Goal: Task Accomplishment & Management: Use online tool/utility

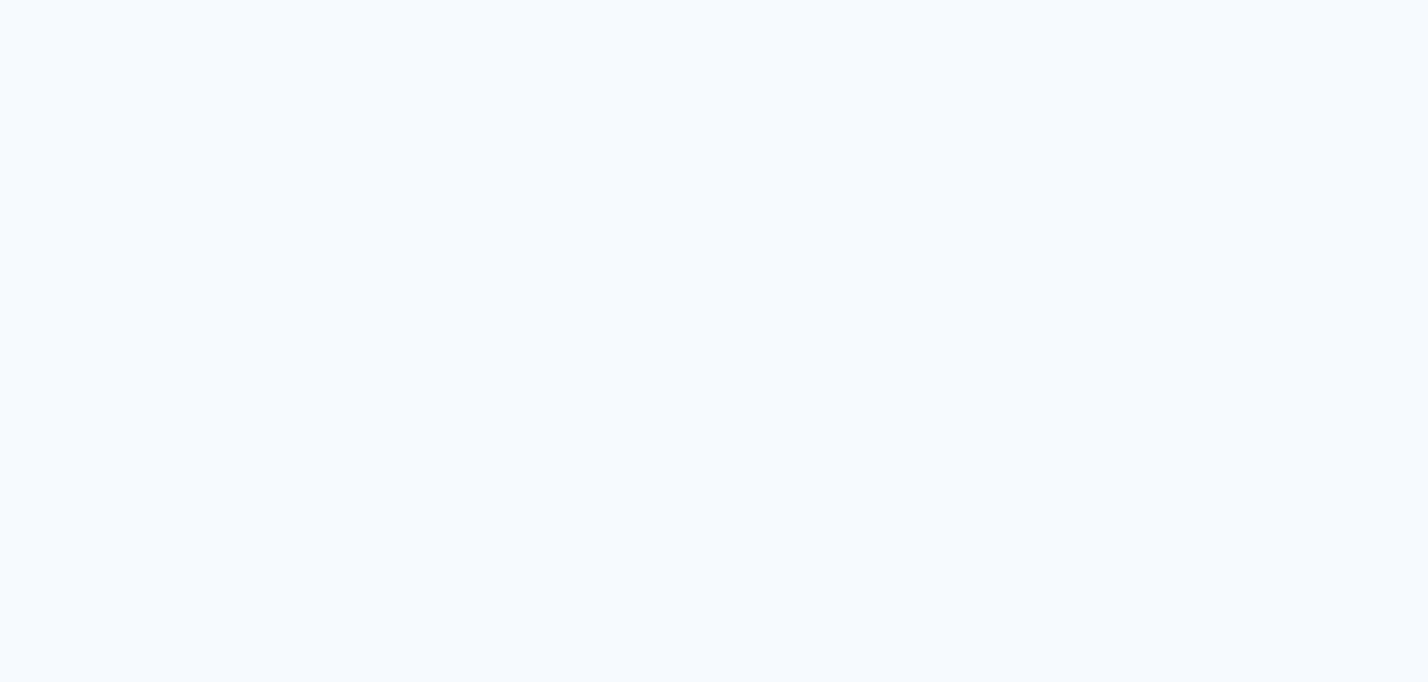
type input "Todas as fotos"
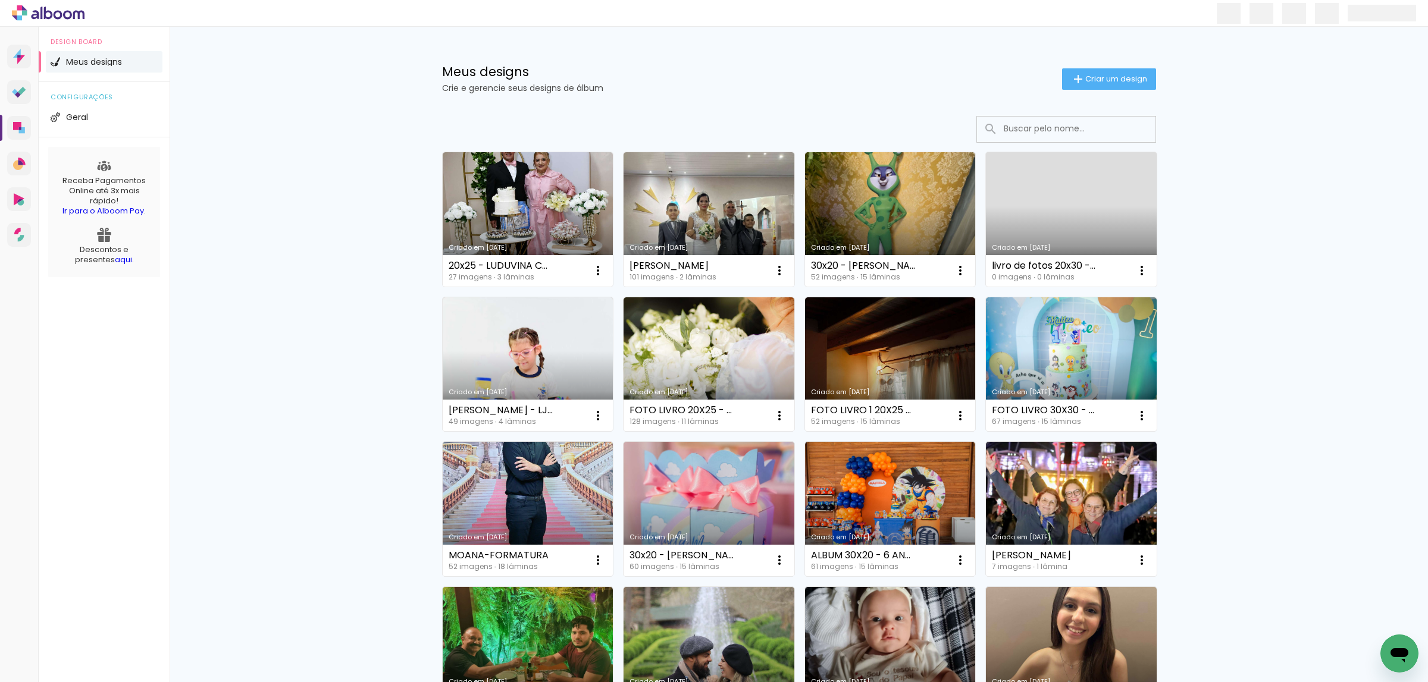
click at [1020, 121] on input at bounding box center [1083, 129] width 170 height 24
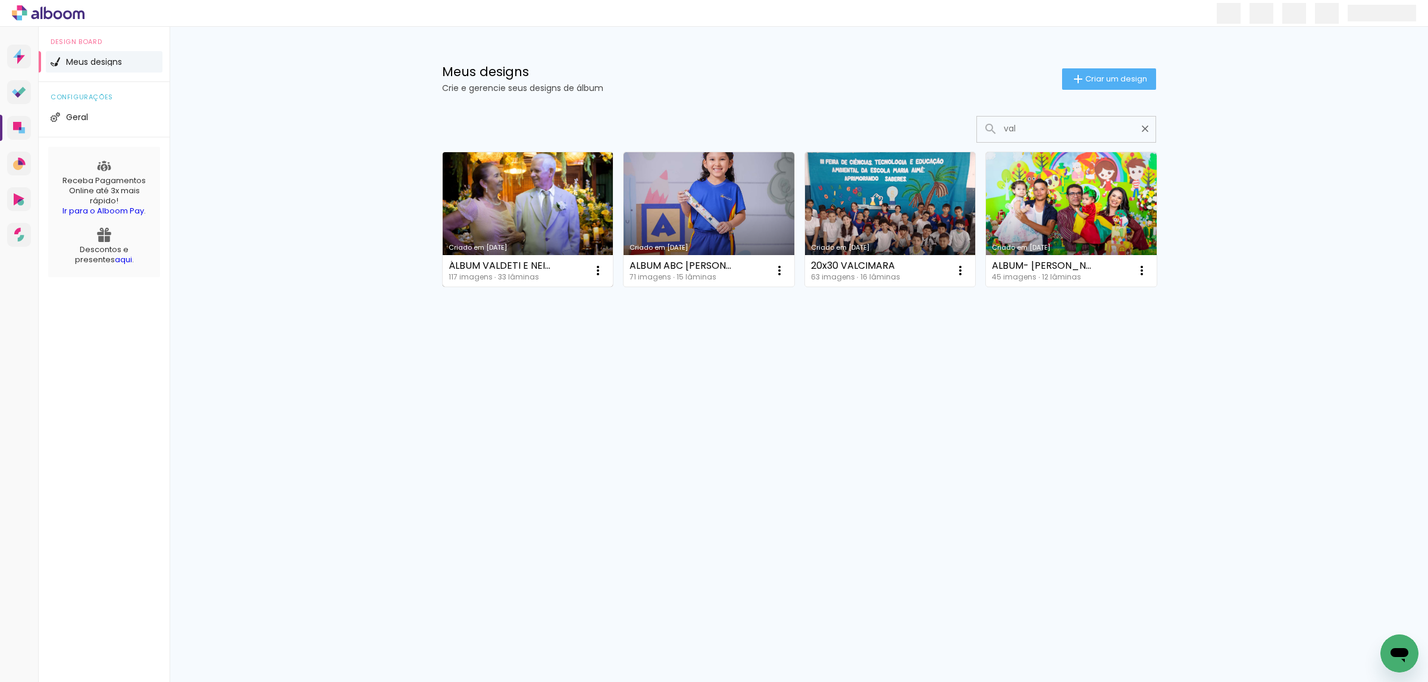
type input "val"
type paper-input "val"
click at [584, 203] on link "Criado em [DATE]" at bounding box center [528, 219] width 171 height 134
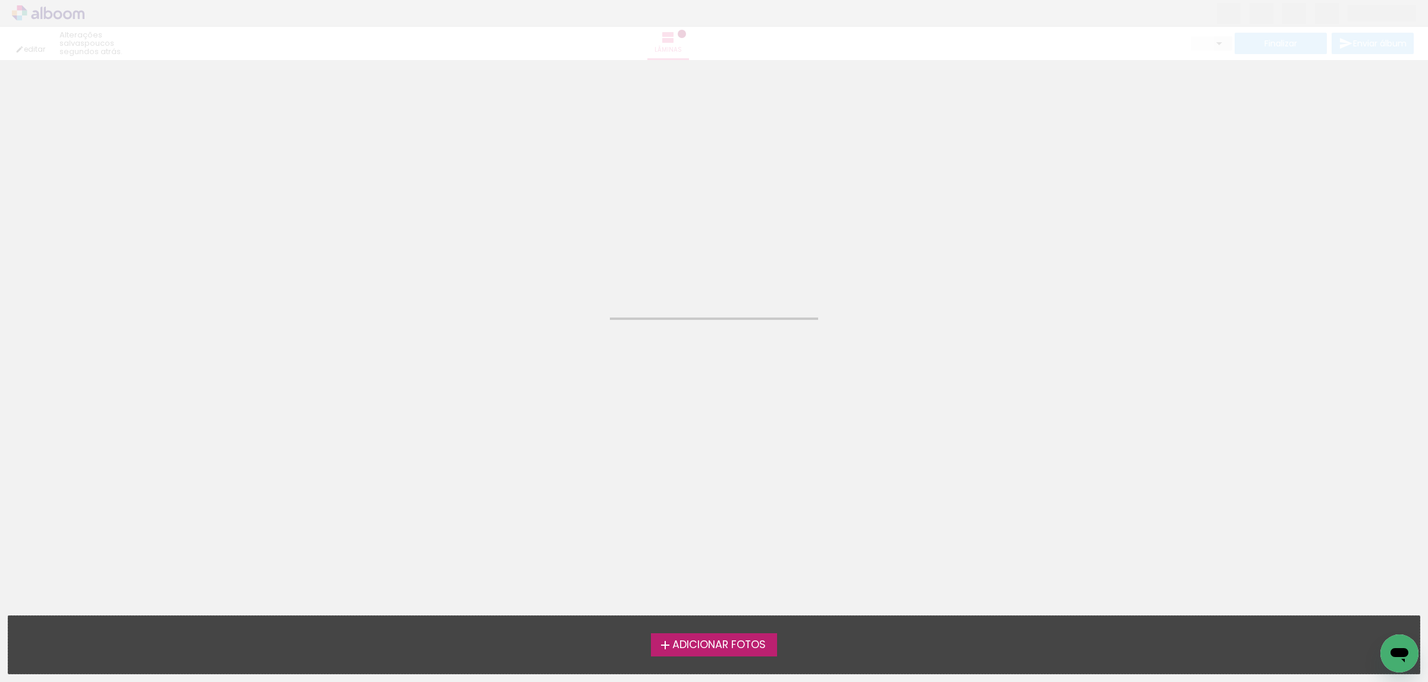
click at [584, 203] on neon-animated-pages "Confirmar Cancelar" at bounding box center [714, 371] width 1428 height 622
click at [1408, 656] on icon "Abrir janela de mensagens" at bounding box center [1399, 653] width 21 height 21
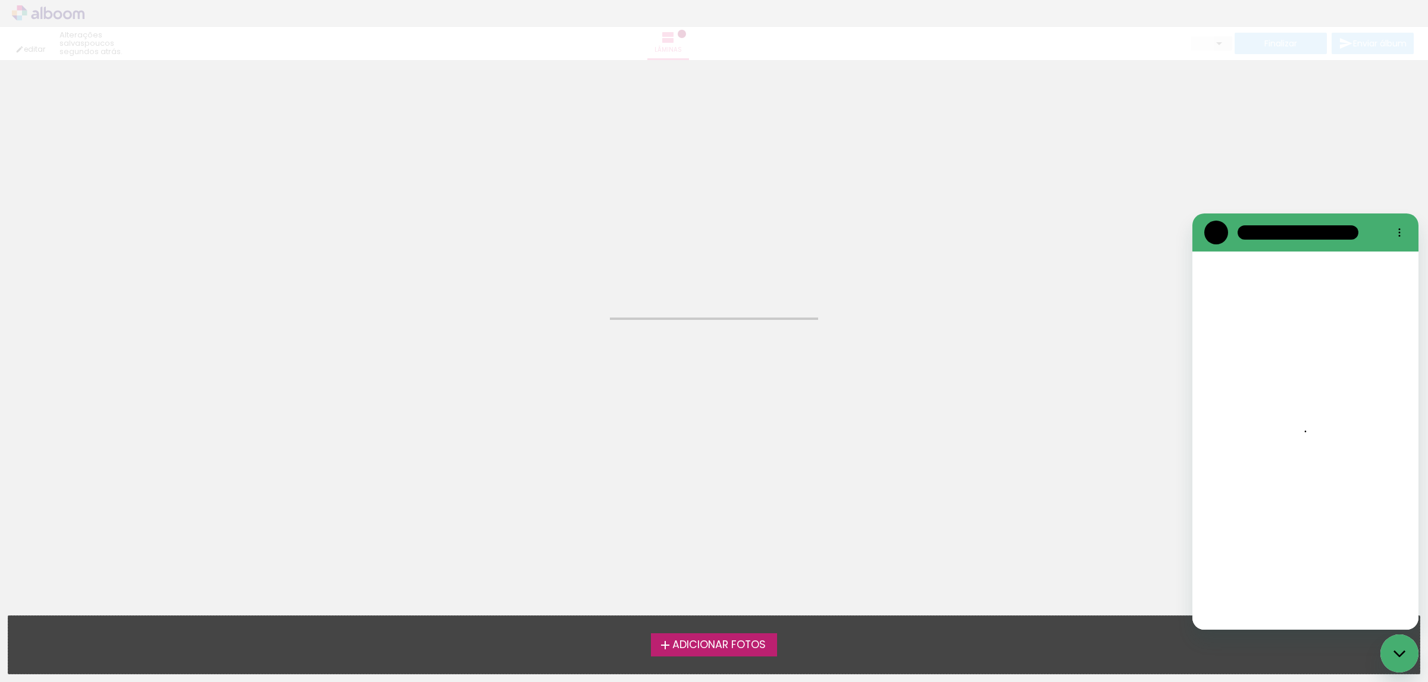
click at [1402, 655] on icon "Fechar janela de mensagens" at bounding box center [1399, 654] width 12 height 8
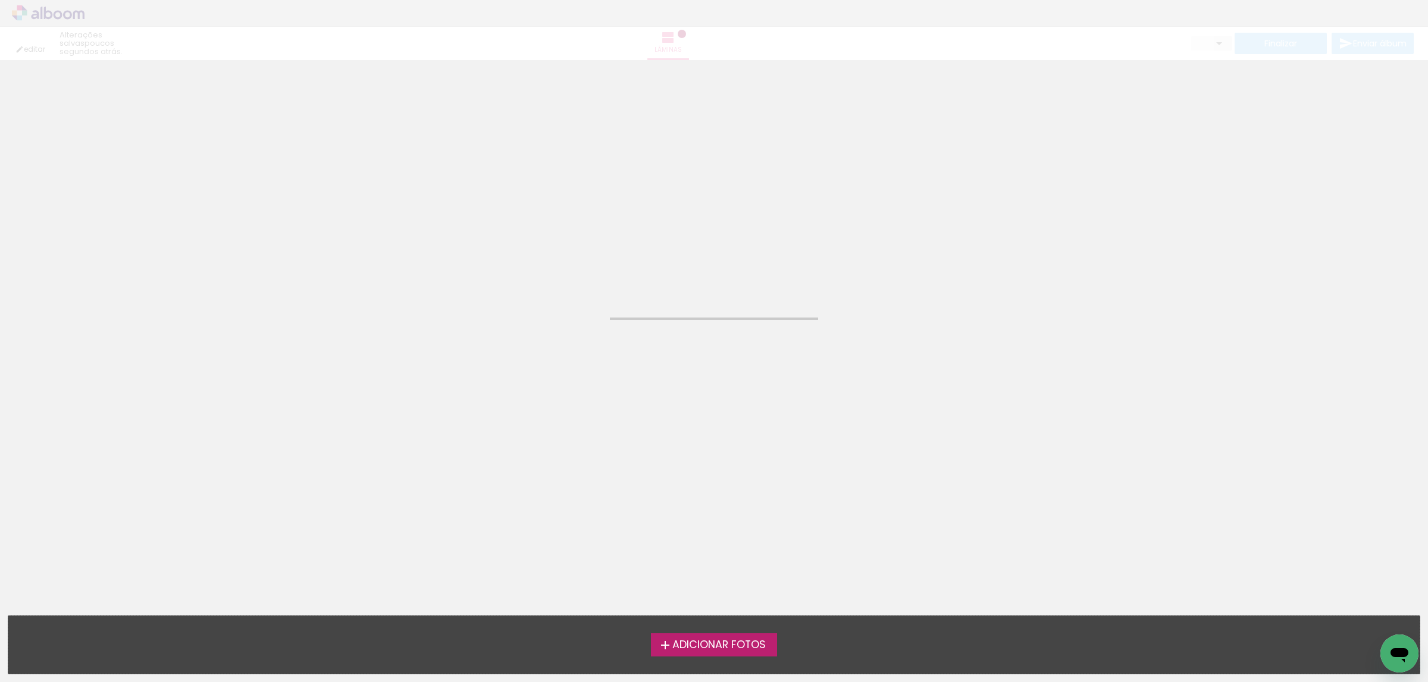
click at [1402, 662] on icon "Abrir janela de mensagens" at bounding box center [1399, 653] width 21 height 21
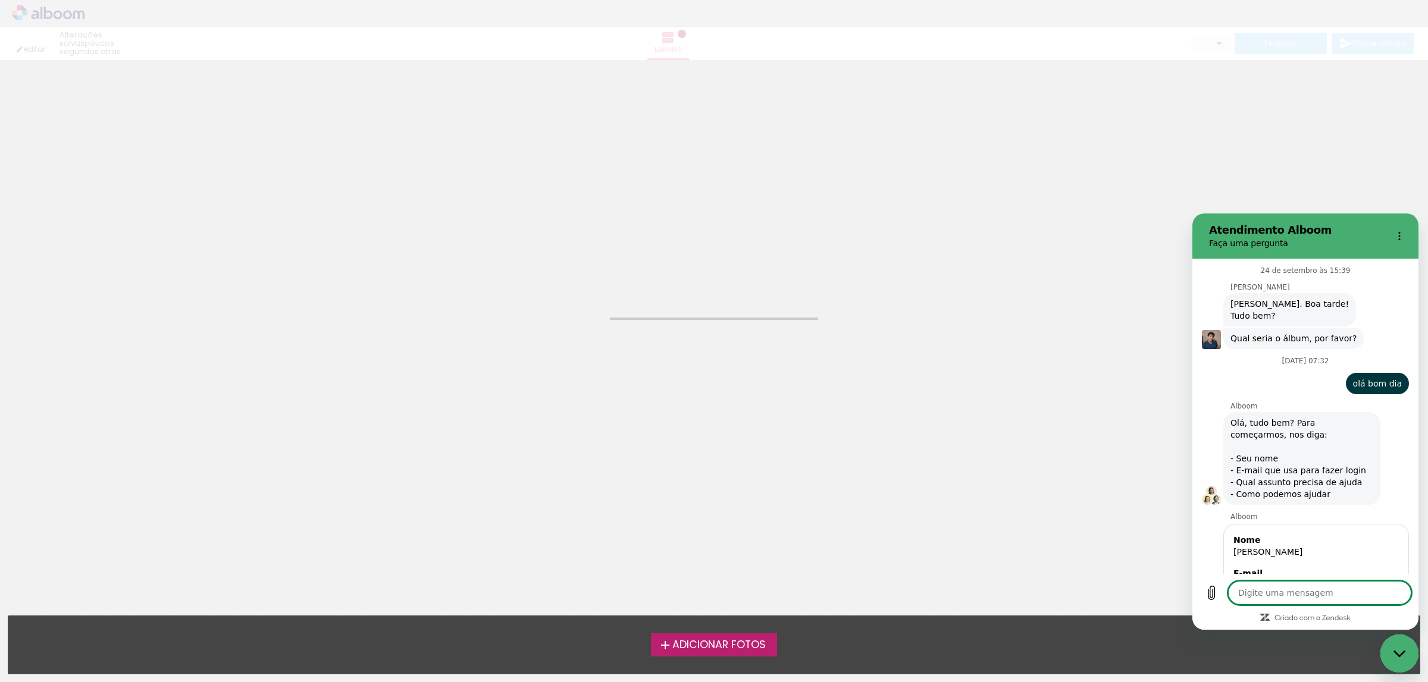
click at [1400, 646] on div "Fechar janela de mensagens" at bounding box center [1399, 654] width 36 height 36
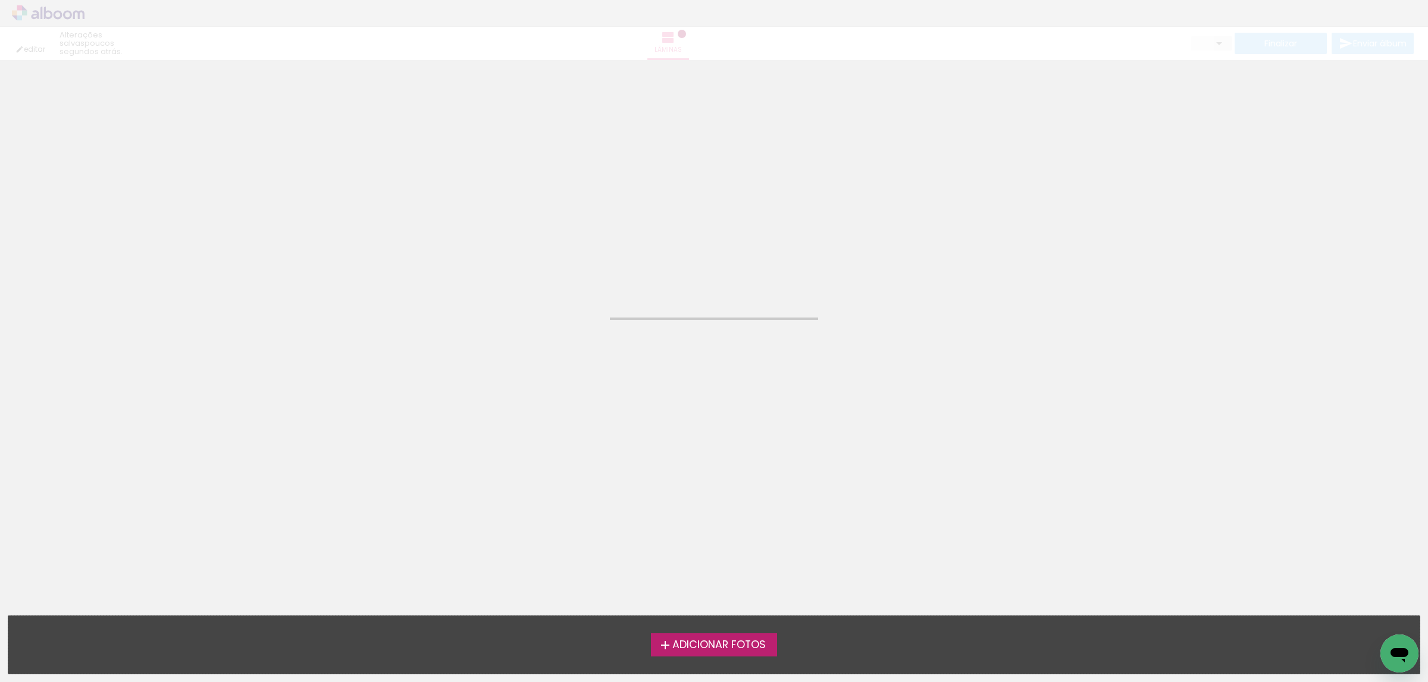
drag, startPoint x: 1395, startPoint y: 658, endPoint x: 2770, endPoint y: 1268, distance: 1504.8
click at [1395, 658] on icon "Abrir janela de mensagens" at bounding box center [1399, 653] width 21 height 21
type textarea "x"
